Goal: Information Seeking & Learning: Learn about a topic

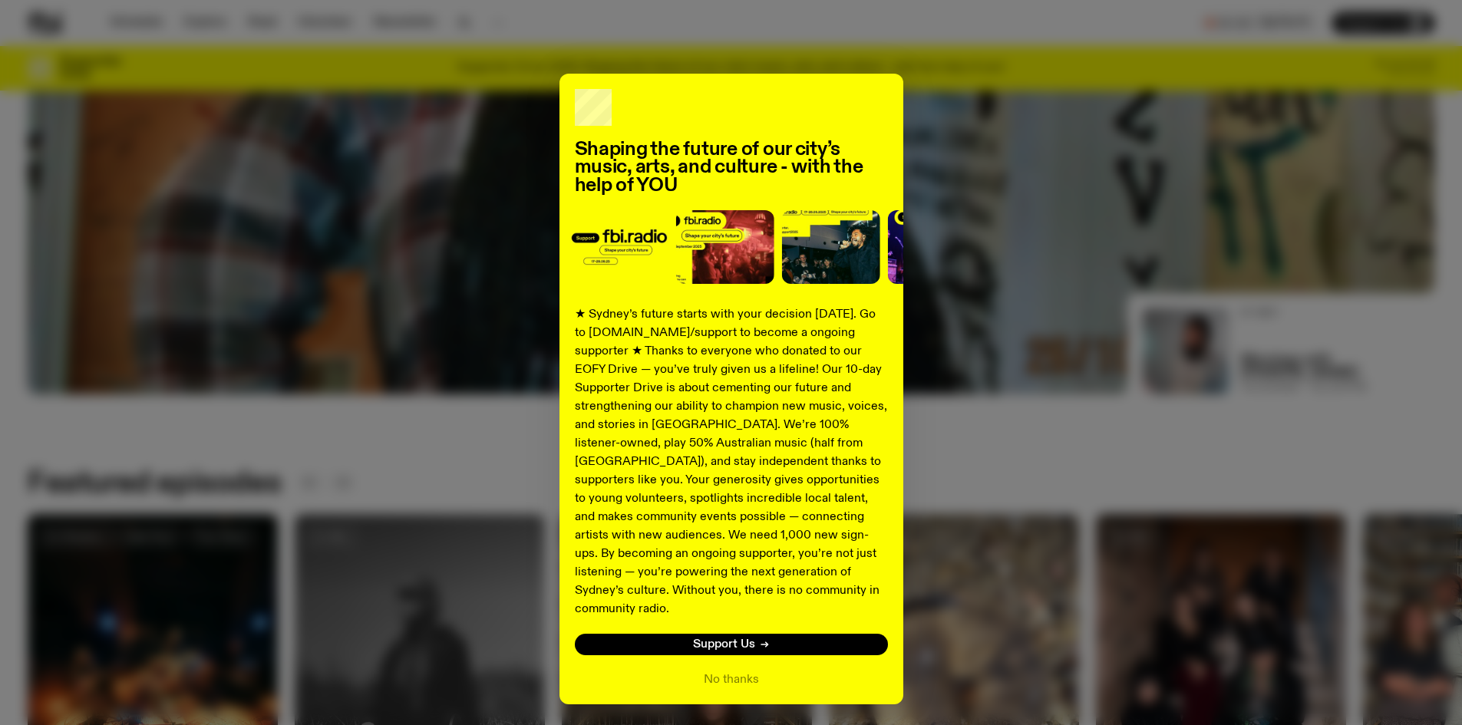
scroll to position [837, 0]
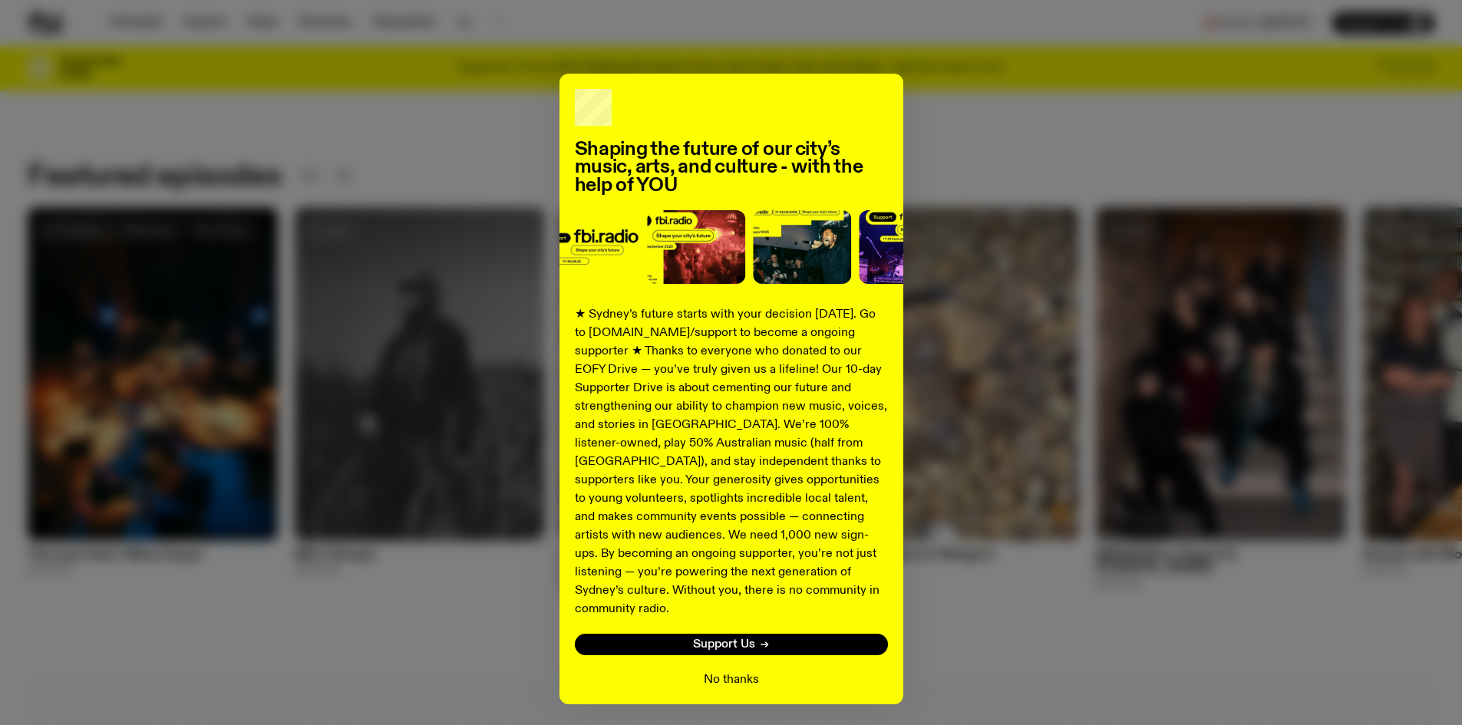
click at [739, 671] on button "No thanks" at bounding box center [731, 680] width 55 height 18
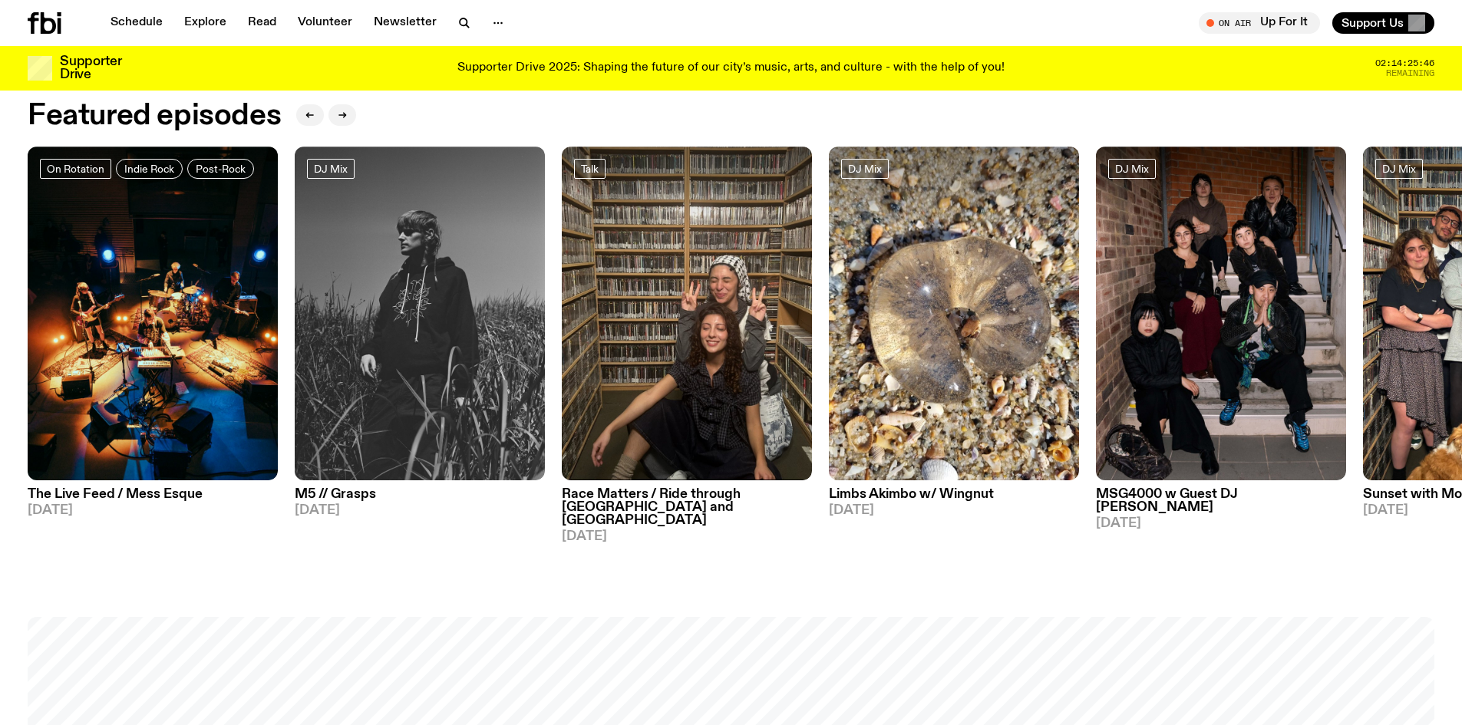
scroll to position [712, 0]
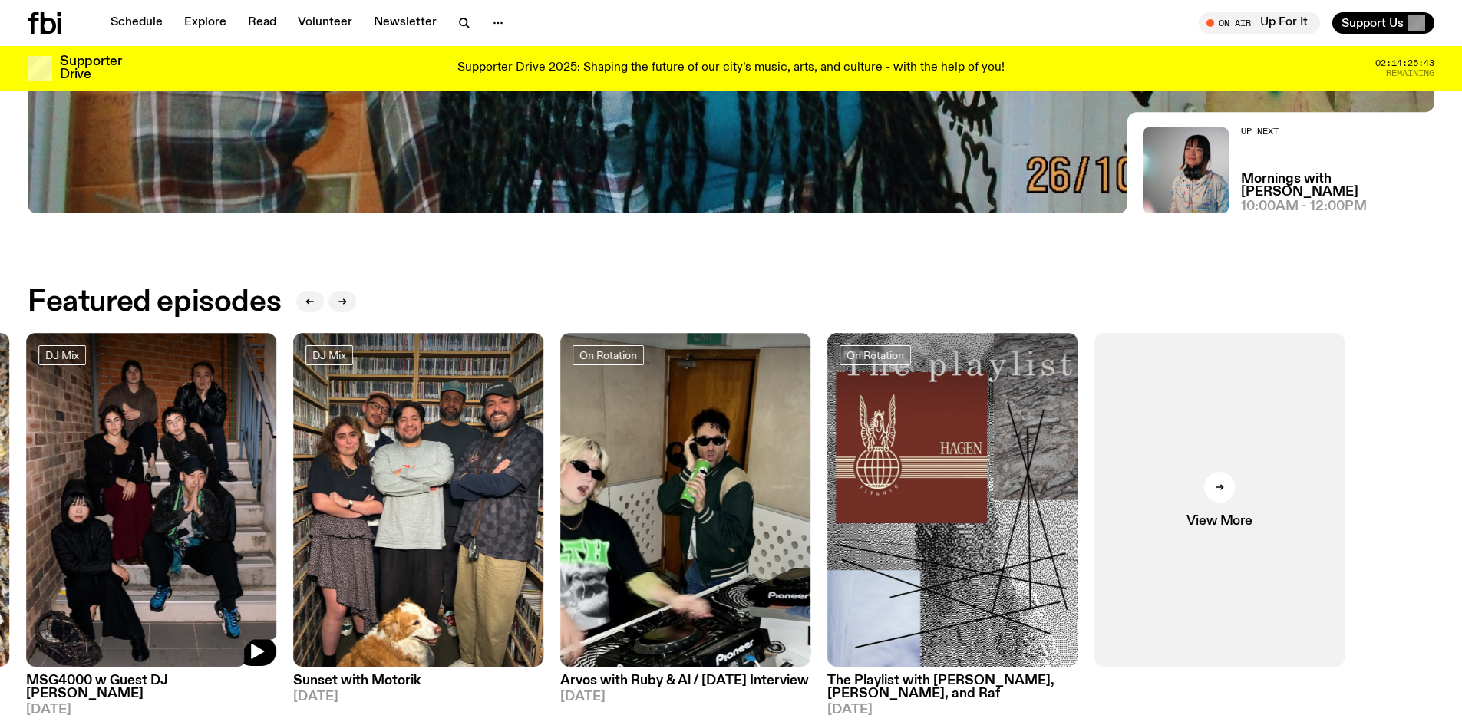
drag, startPoint x: 1326, startPoint y: 500, endPoint x: 263, endPoint y: 424, distance: 1065.8
click at [263, 424] on div "On Rotation Indie Rock Post-Rock The Live Feed / Mess Esque [DATE] DJ Mix M5 //…" at bounding box center [731, 531] width 1407 height 397
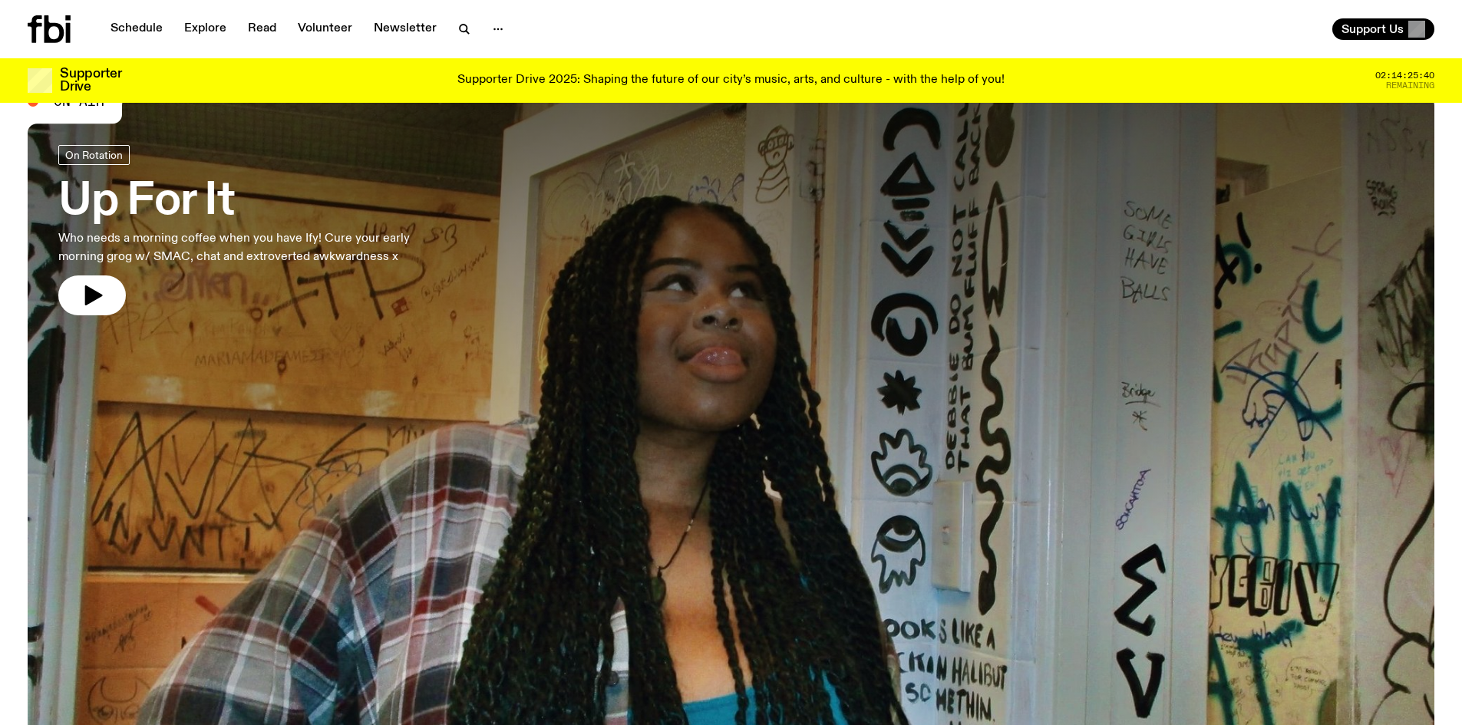
scroll to position [77, 0]
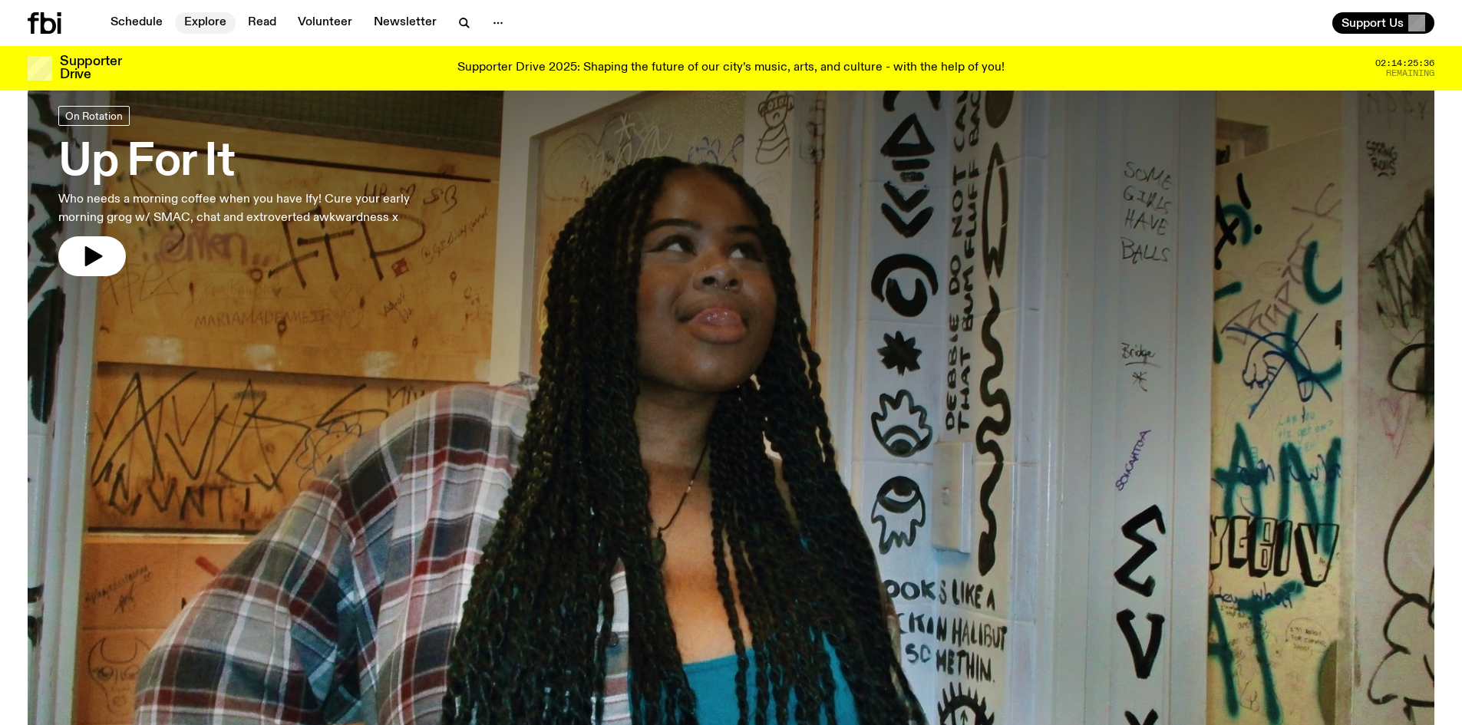
click at [214, 19] on link "Explore" at bounding box center [205, 22] width 61 height 21
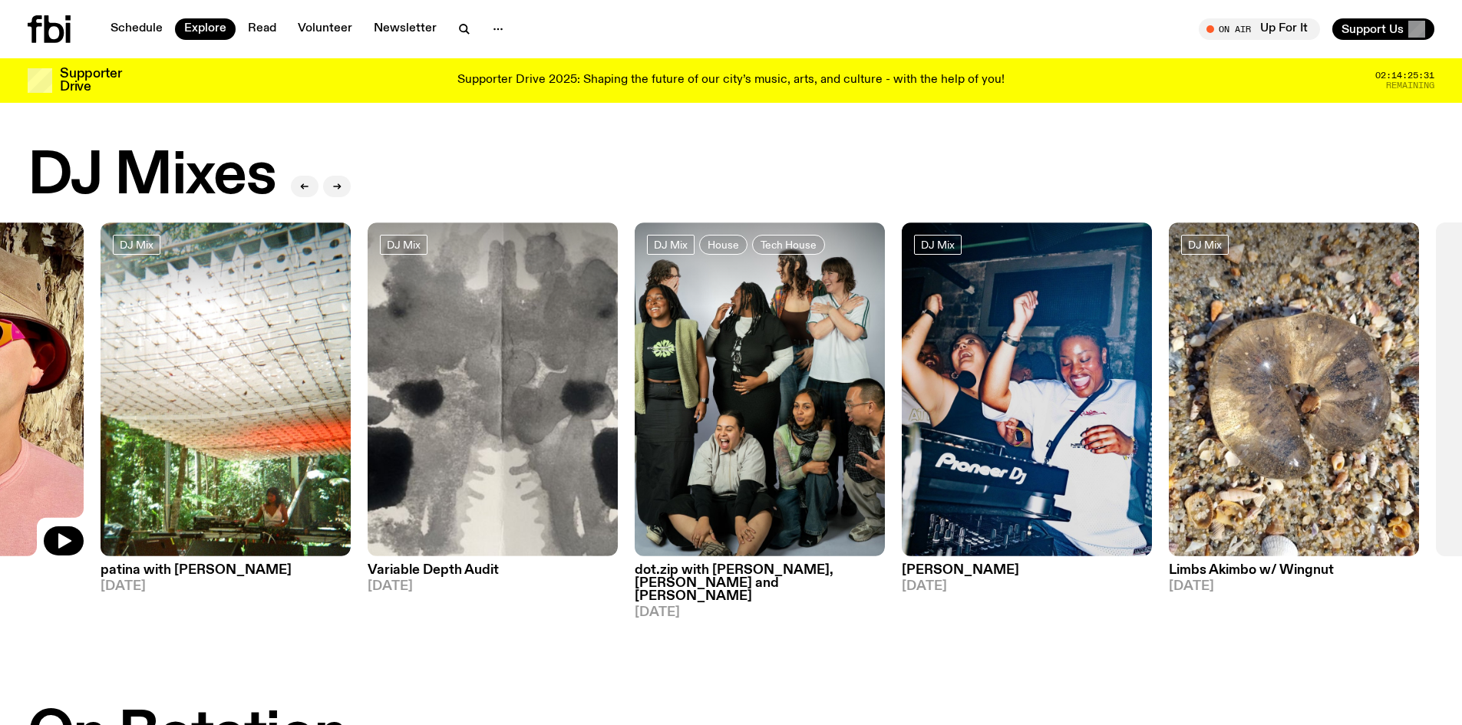
drag, startPoint x: 1177, startPoint y: 441, endPoint x: 0, endPoint y: 443, distance: 1176.8
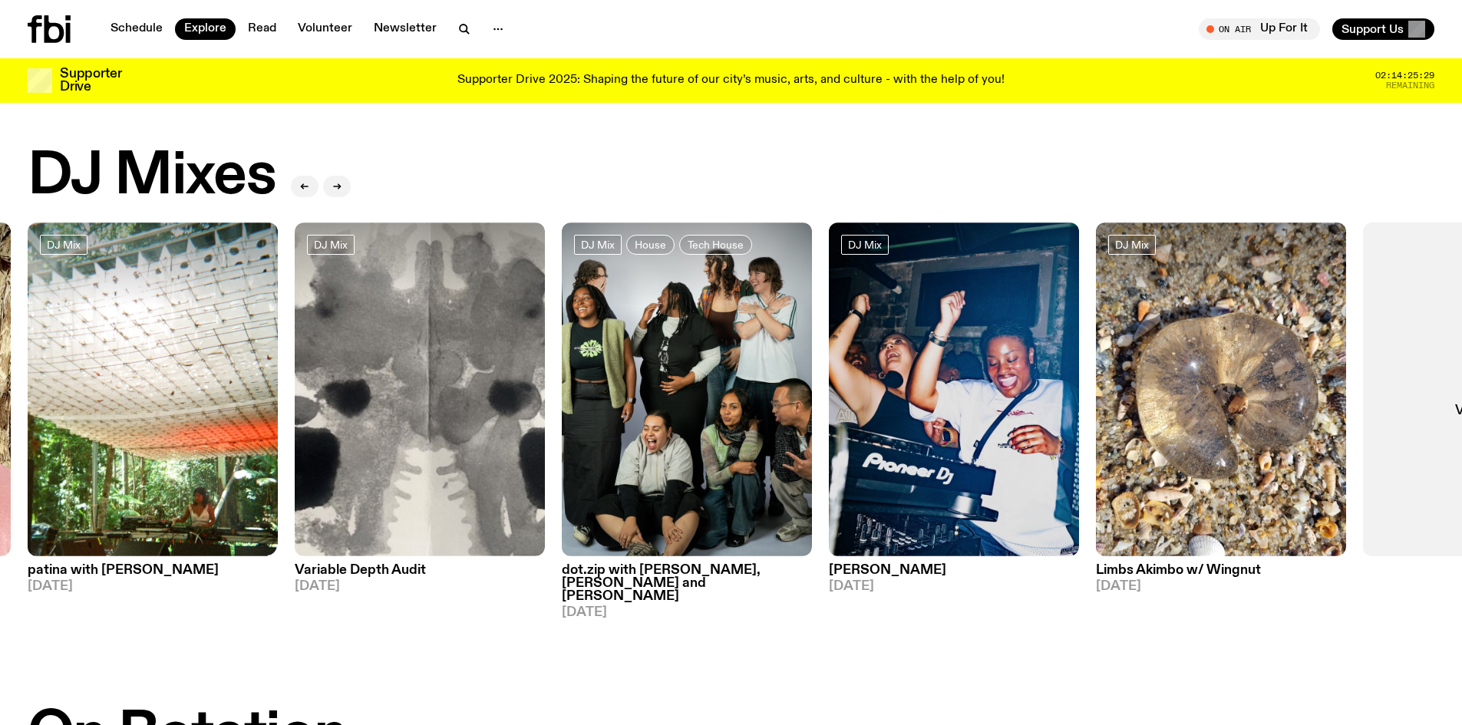
drag, startPoint x: 1171, startPoint y: 430, endPoint x: 268, endPoint y: 437, distance: 903.5
click at [268, 437] on div "DJ Mix Sunset with Bare Necessities [DATE] DJ Mix Sunset with [PERSON_NAME] [DA…" at bounding box center [731, 421] width 1407 height 397
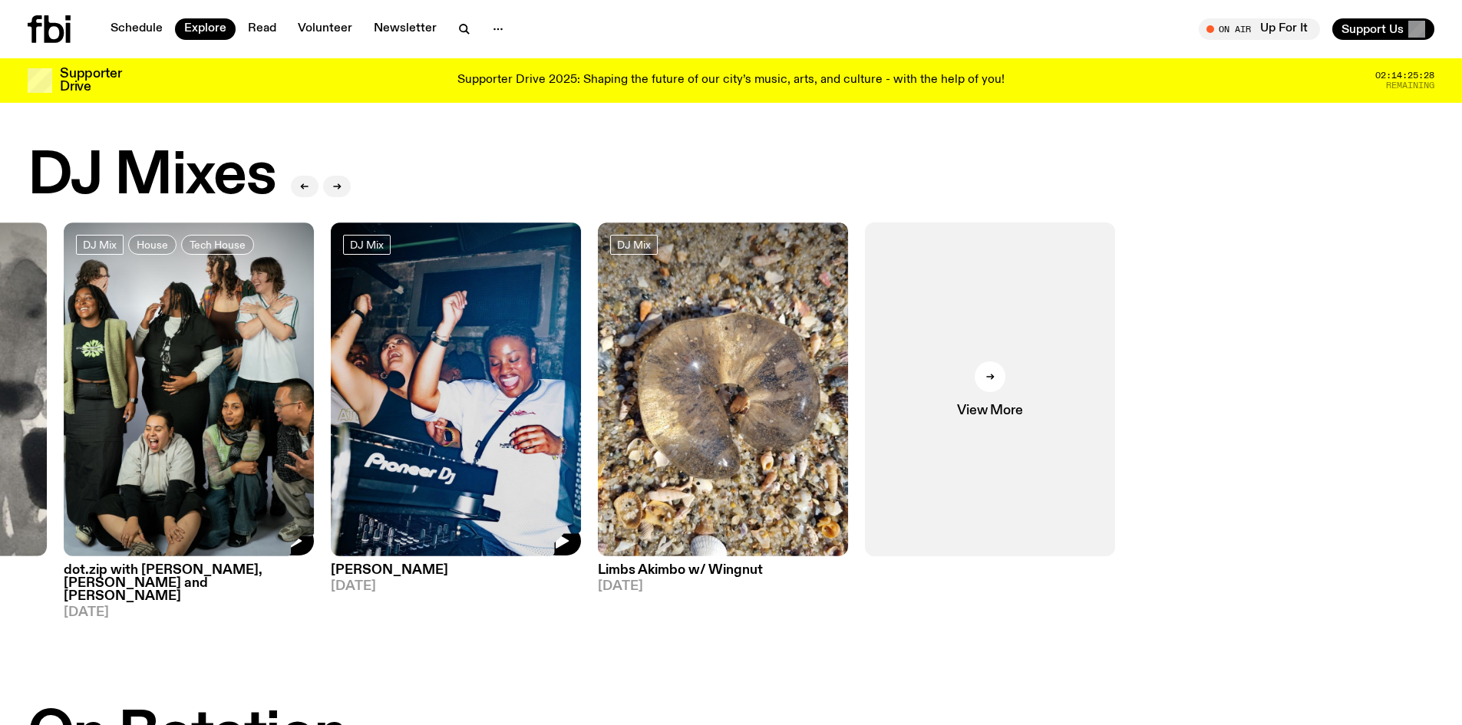
drag, startPoint x: 1033, startPoint y: 428, endPoint x: 312, endPoint y: 418, distance: 721.6
click at [312, 418] on div "DJ Mix Sunset with Bare Necessities [DATE] DJ Mix Sunset with [PERSON_NAME] [DA…" at bounding box center [731, 421] width 1407 height 397
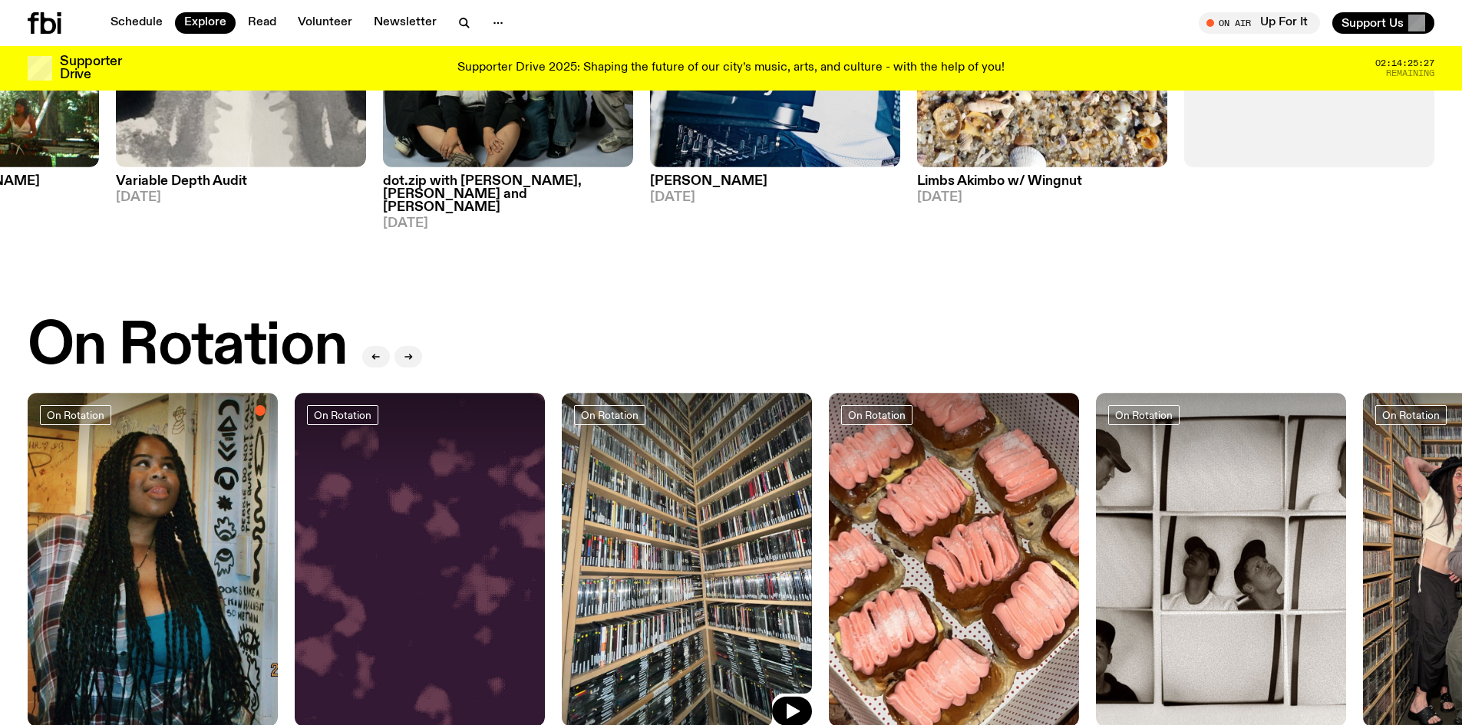
scroll to position [526, 0]
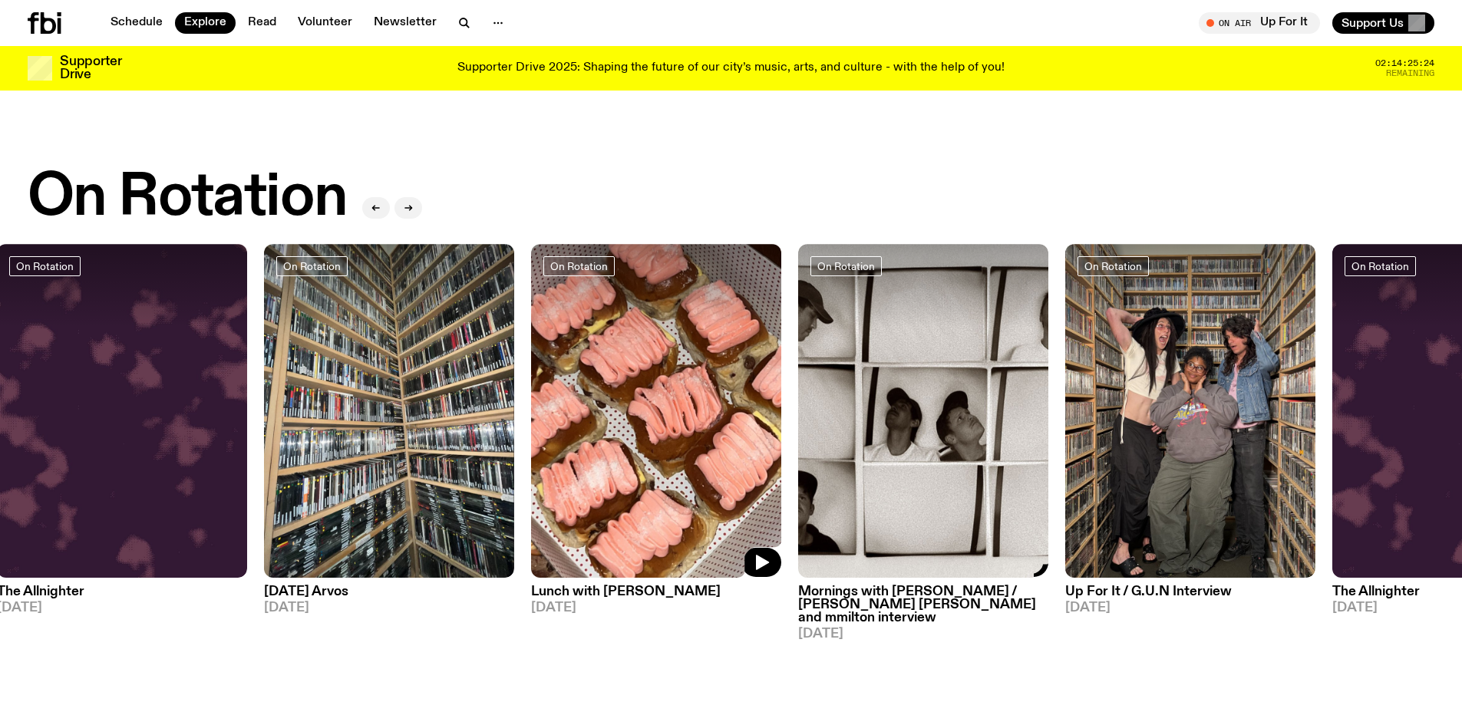
drag, startPoint x: 1100, startPoint y: 451, endPoint x: 327, endPoint y: 457, distance: 773.0
click at [339, 458] on div "On Rotation Up For It [DATE] On Rotation The Allnighter [DATE] On Rotation [DAT…" at bounding box center [731, 442] width 1407 height 397
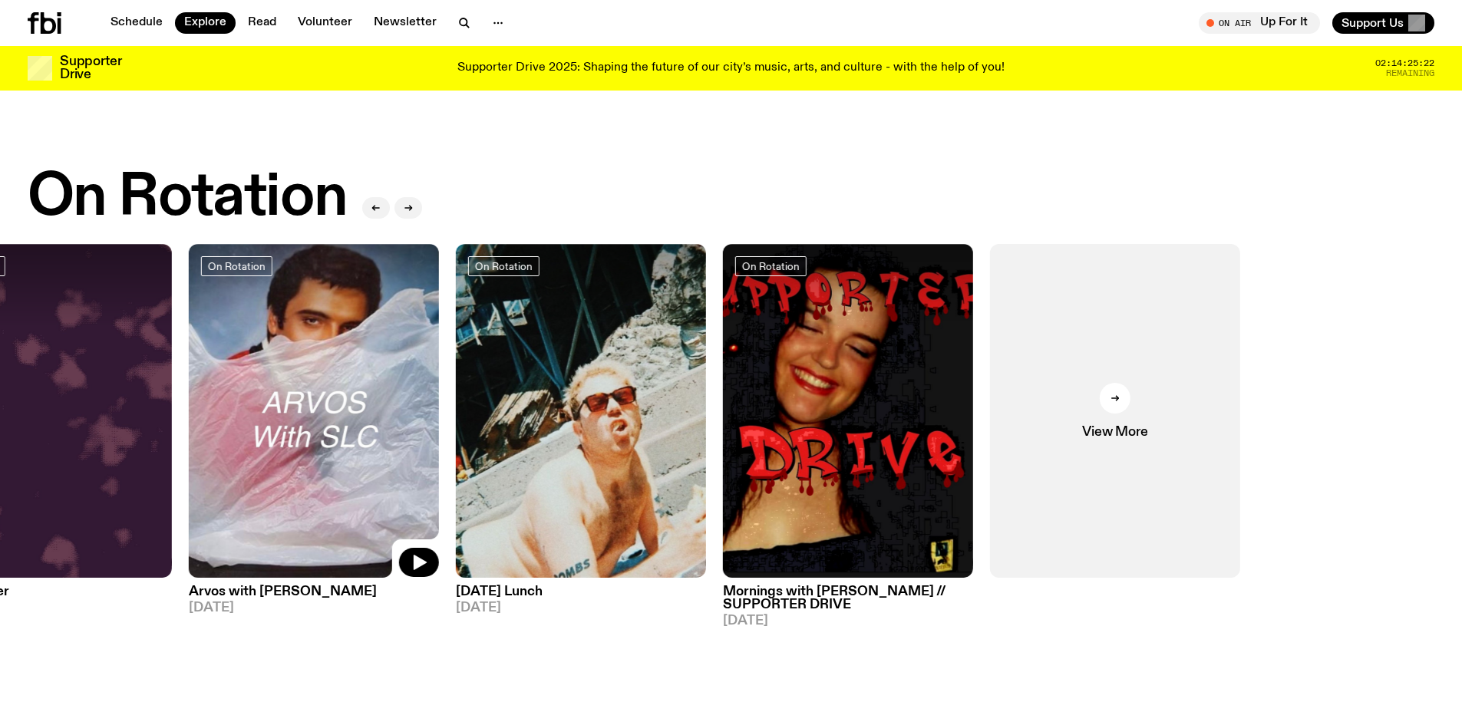
drag, startPoint x: 1221, startPoint y: 440, endPoint x: 253, endPoint y: 468, distance: 969.1
click at [253, 468] on img at bounding box center [314, 411] width 250 height 334
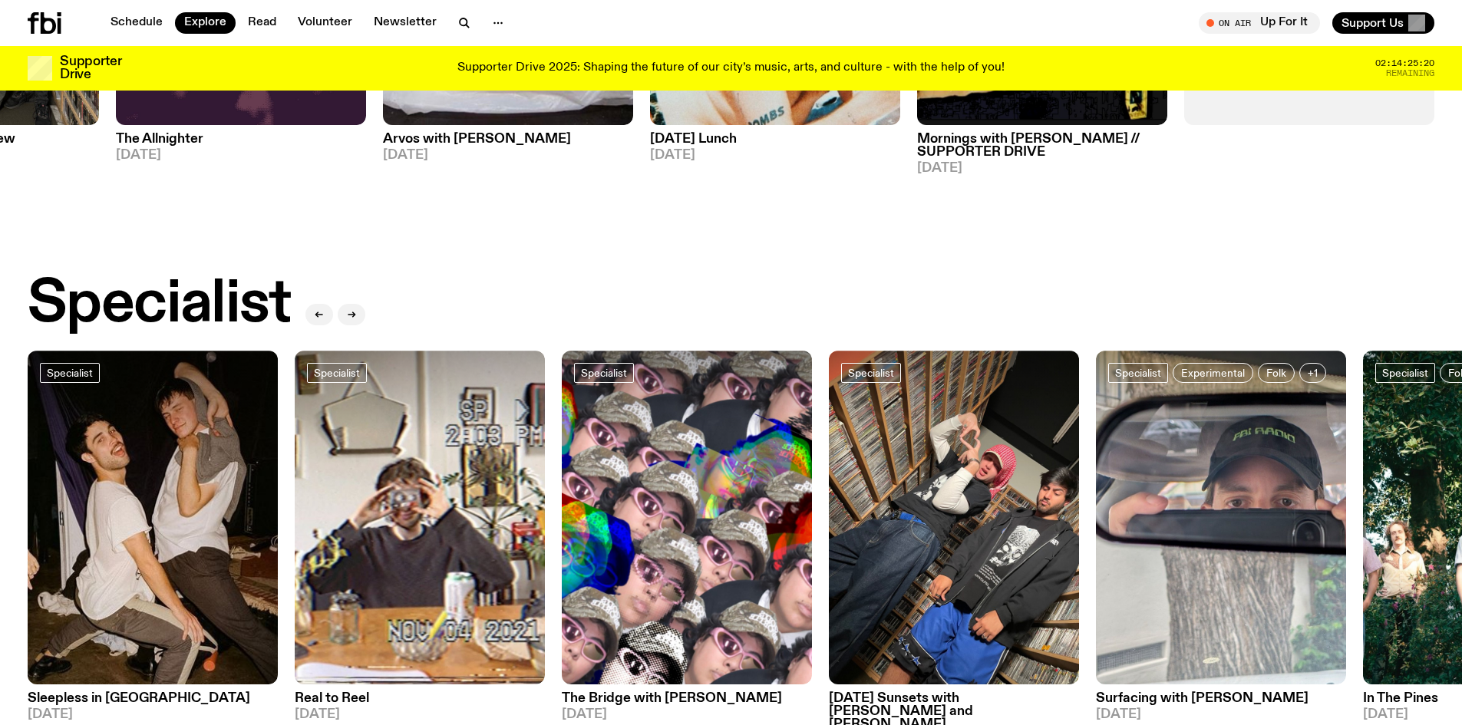
scroll to position [1140, 0]
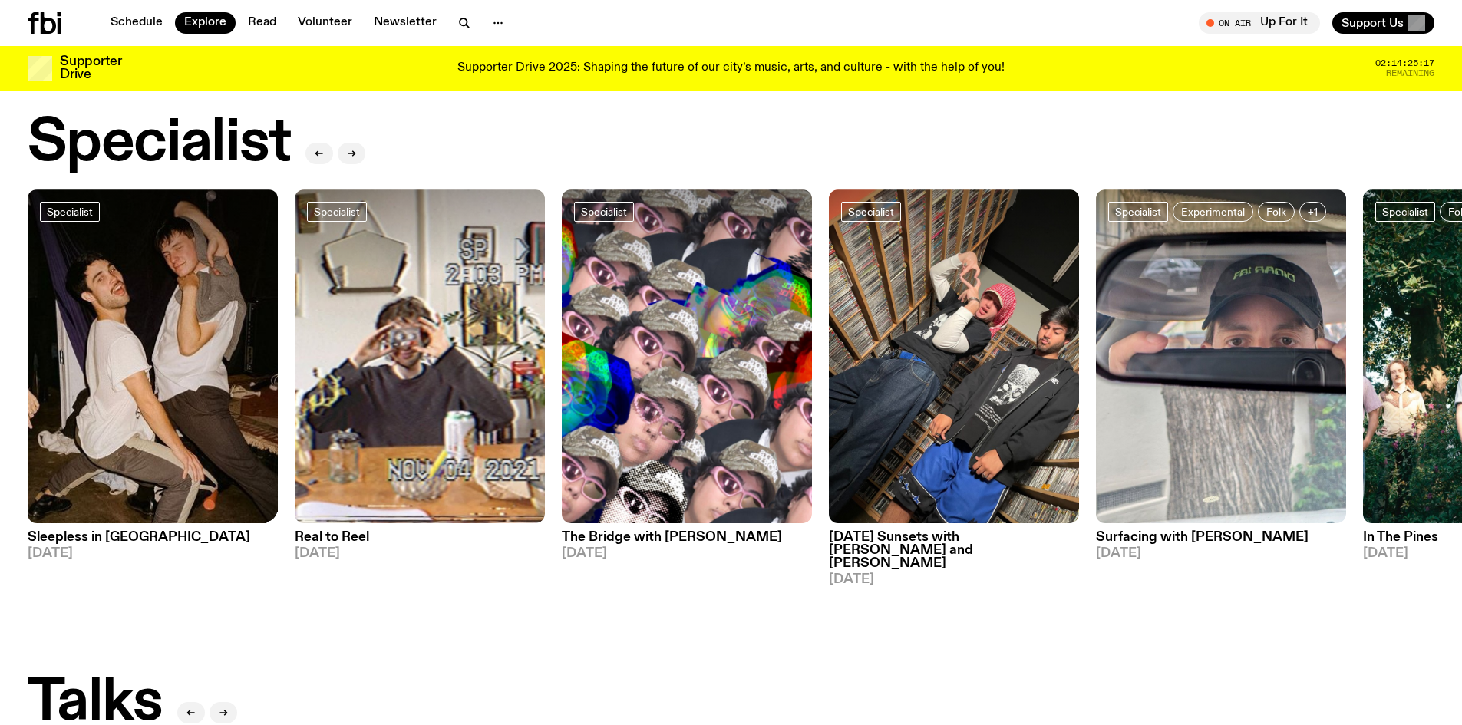
click at [203, 467] on img at bounding box center [153, 357] width 250 height 334
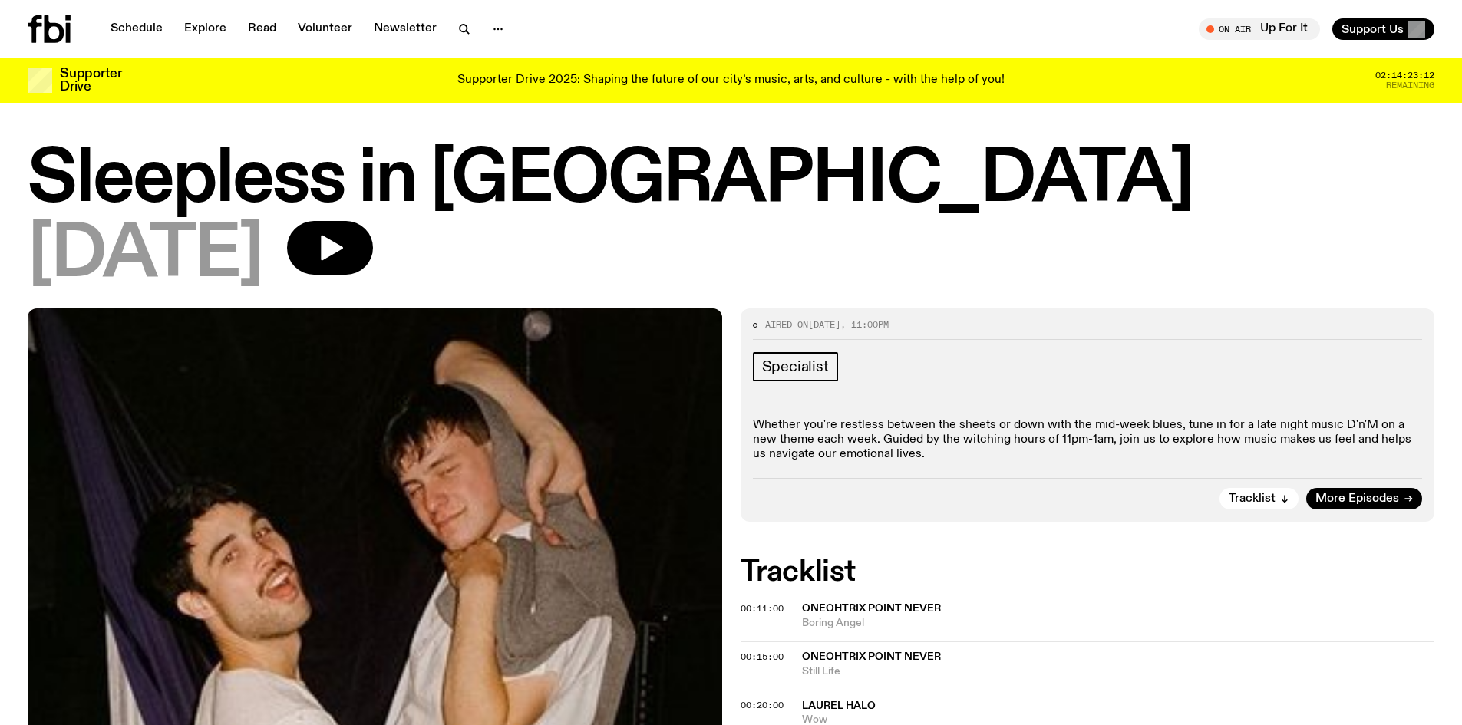
click at [161, 41] on div "Schedule Explore Read Volunteer Newsletter" at bounding box center [377, 29] width 698 height 28
click at [137, 26] on link "Schedule" at bounding box center [136, 28] width 71 height 21
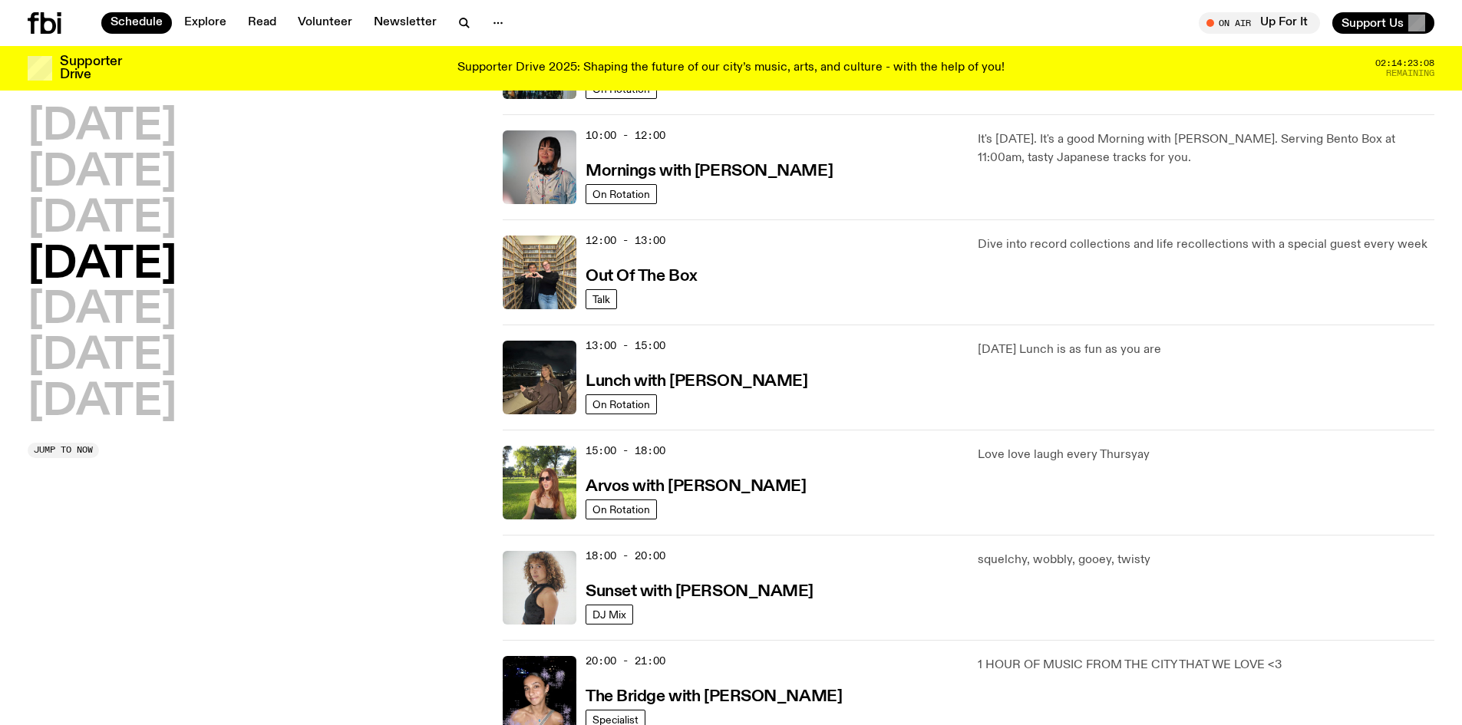
scroll to position [230, 0]
click at [705, 378] on h3 "Lunch with [PERSON_NAME]" at bounding box center [697, 381] width 222 height 16
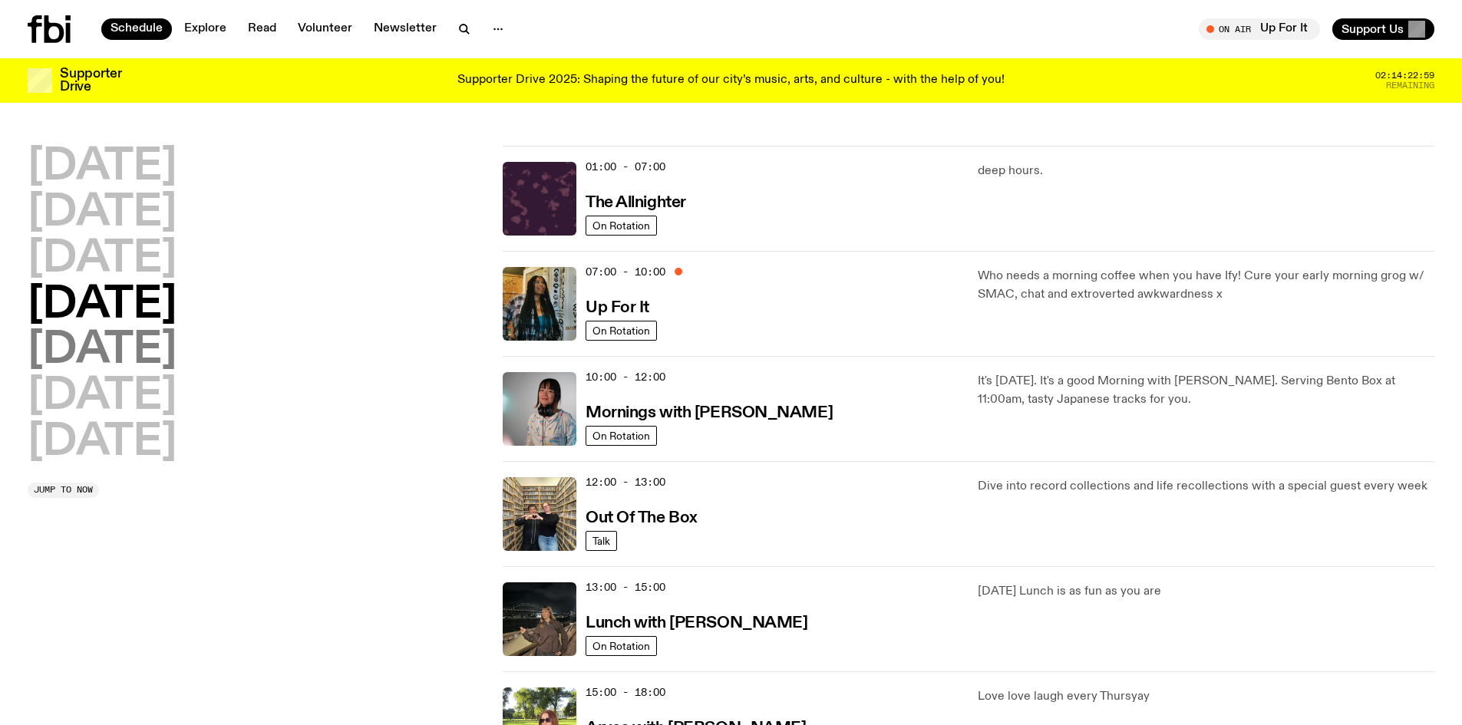
click at [115, 338] on h2 "[DATE]" at bounding box center [102, 350] width 149 height 43
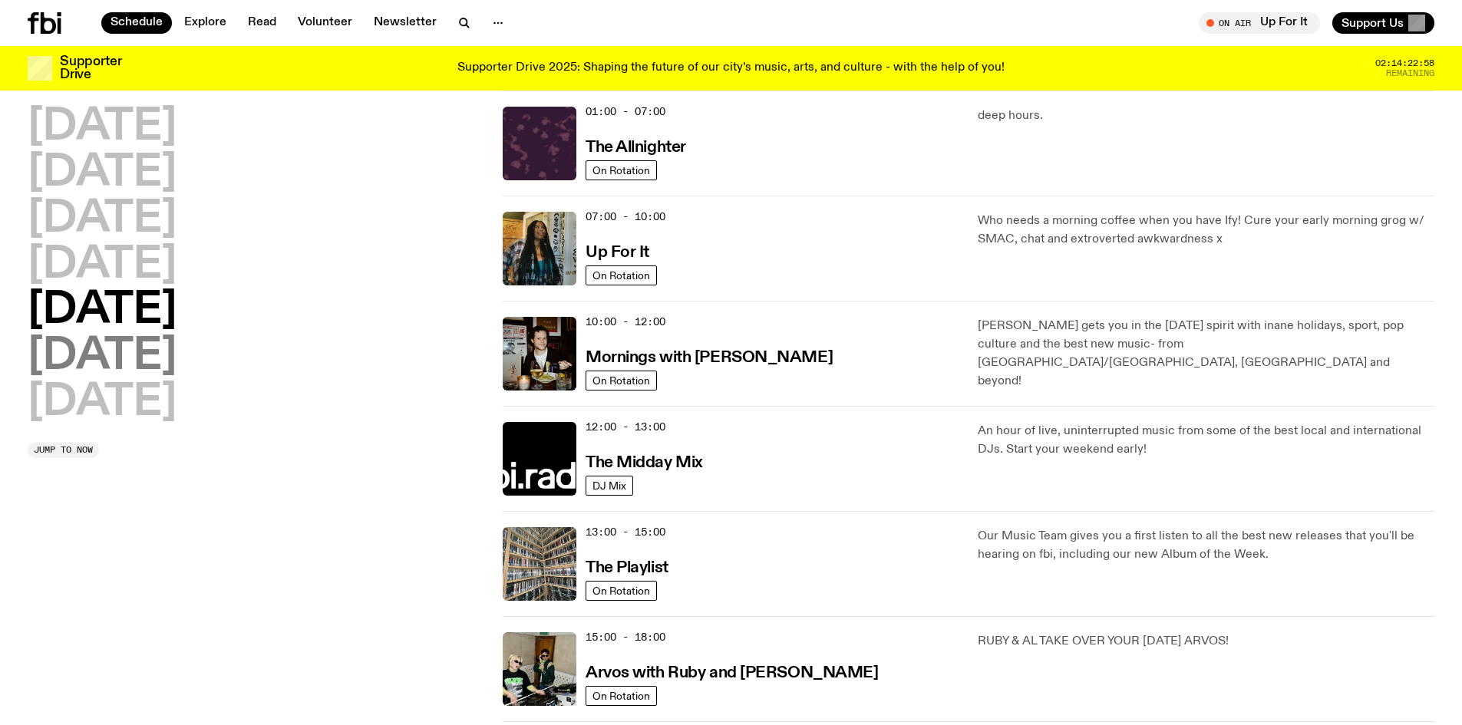
click at [103, 368] on h2 "[DATE]" at bounding box center [102, 356] width 149 height 43
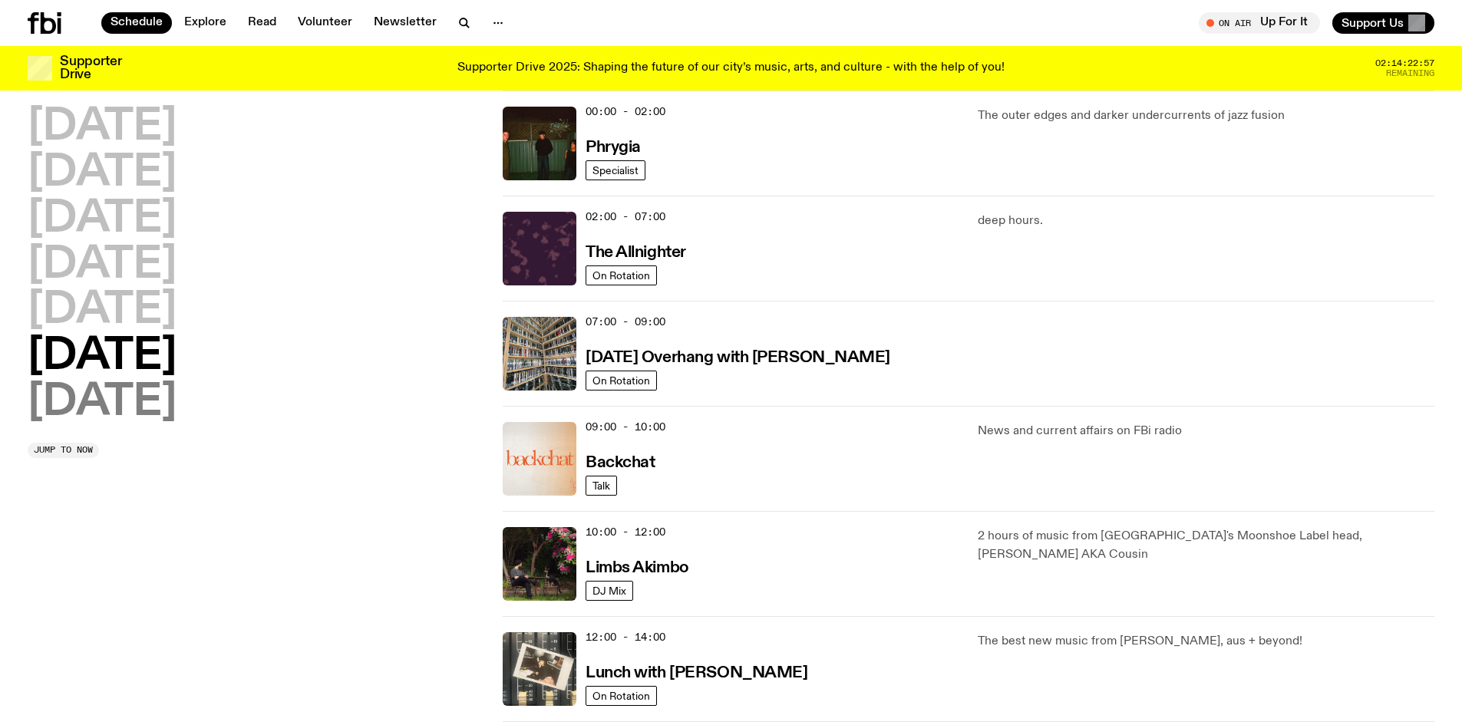
click at [106, 393] on h2 "[DATE]" at bounding box center [102, 403] width 149 height 43
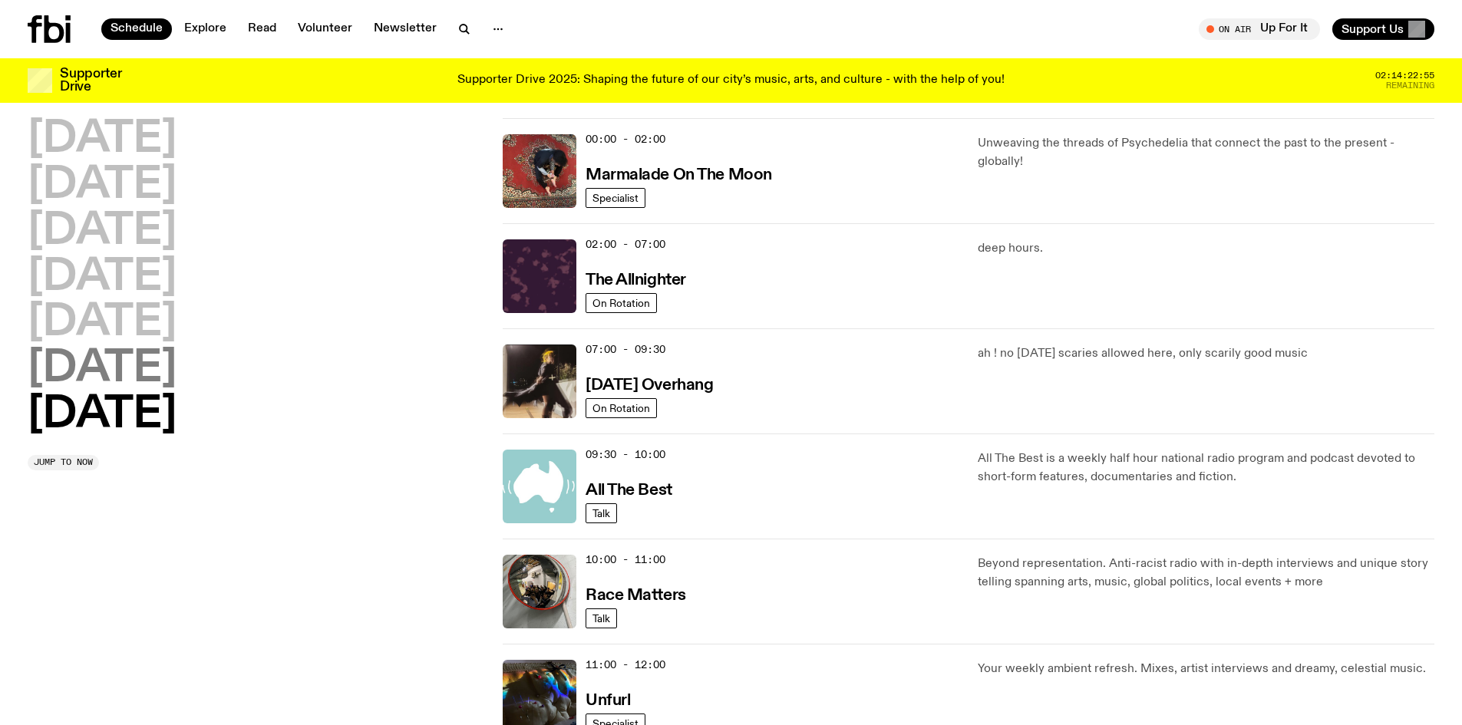
scroll to position [0, 0]
